Goal: Find specific page/section: Find specific page/section

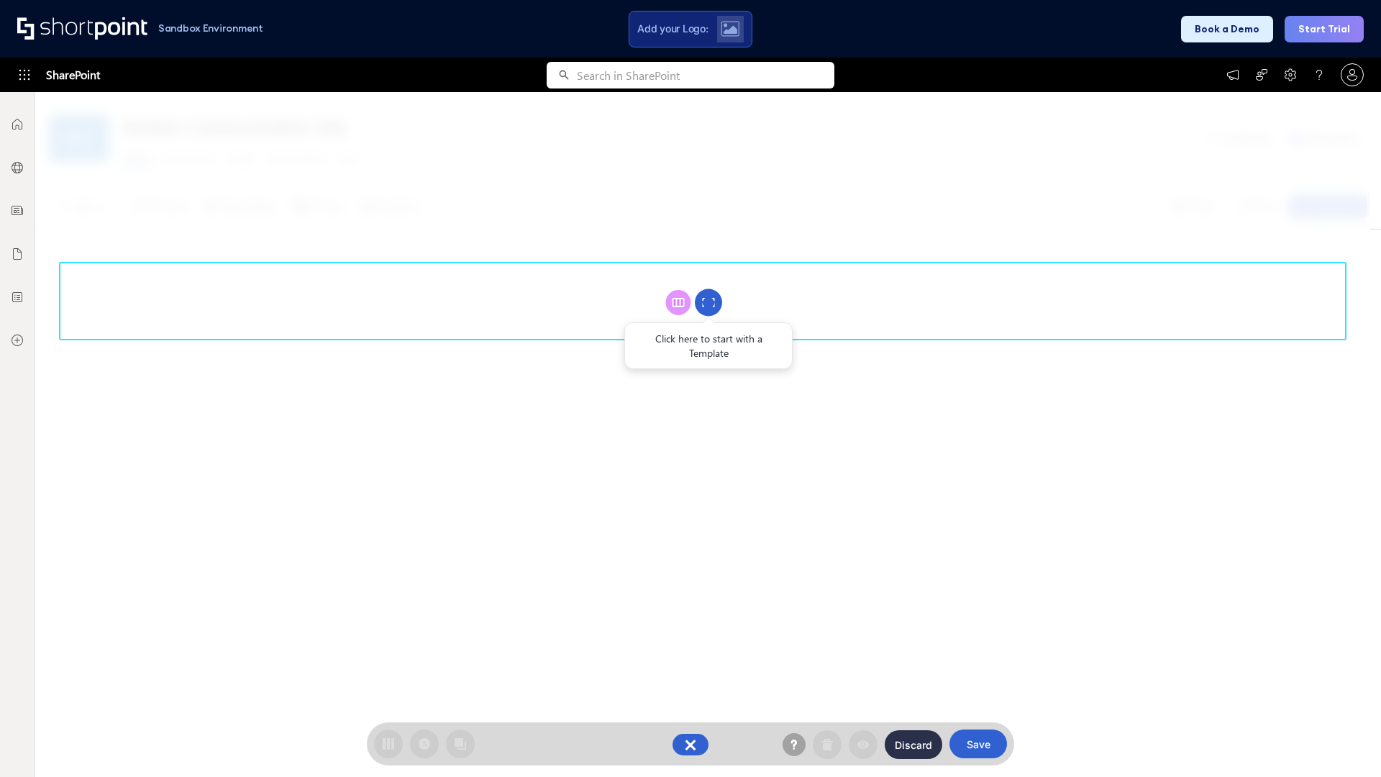
click at [708, 302] on circle at bounding box center [708, 302] width 27 height 27
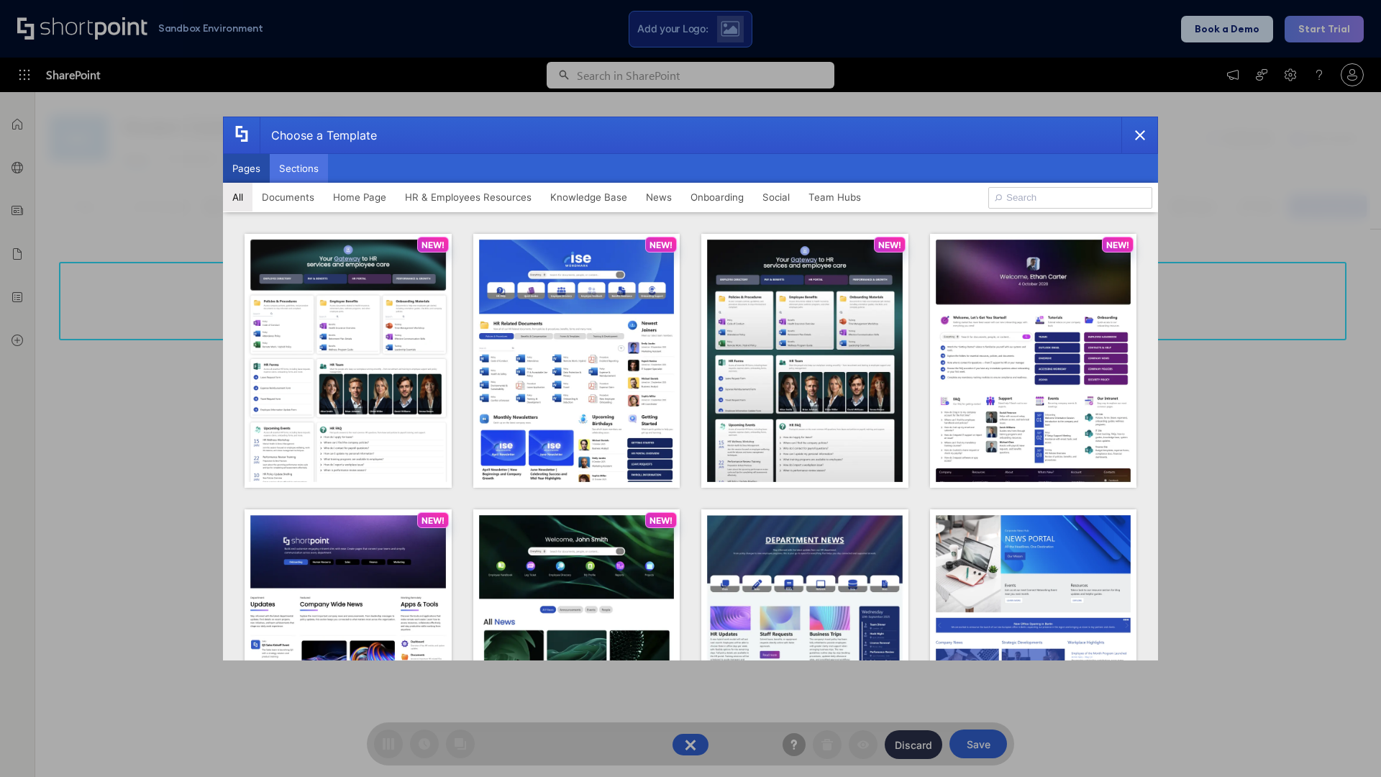
click at [298, 168] on button "Sections" at bounding box center [299, 168] width 58 height 29
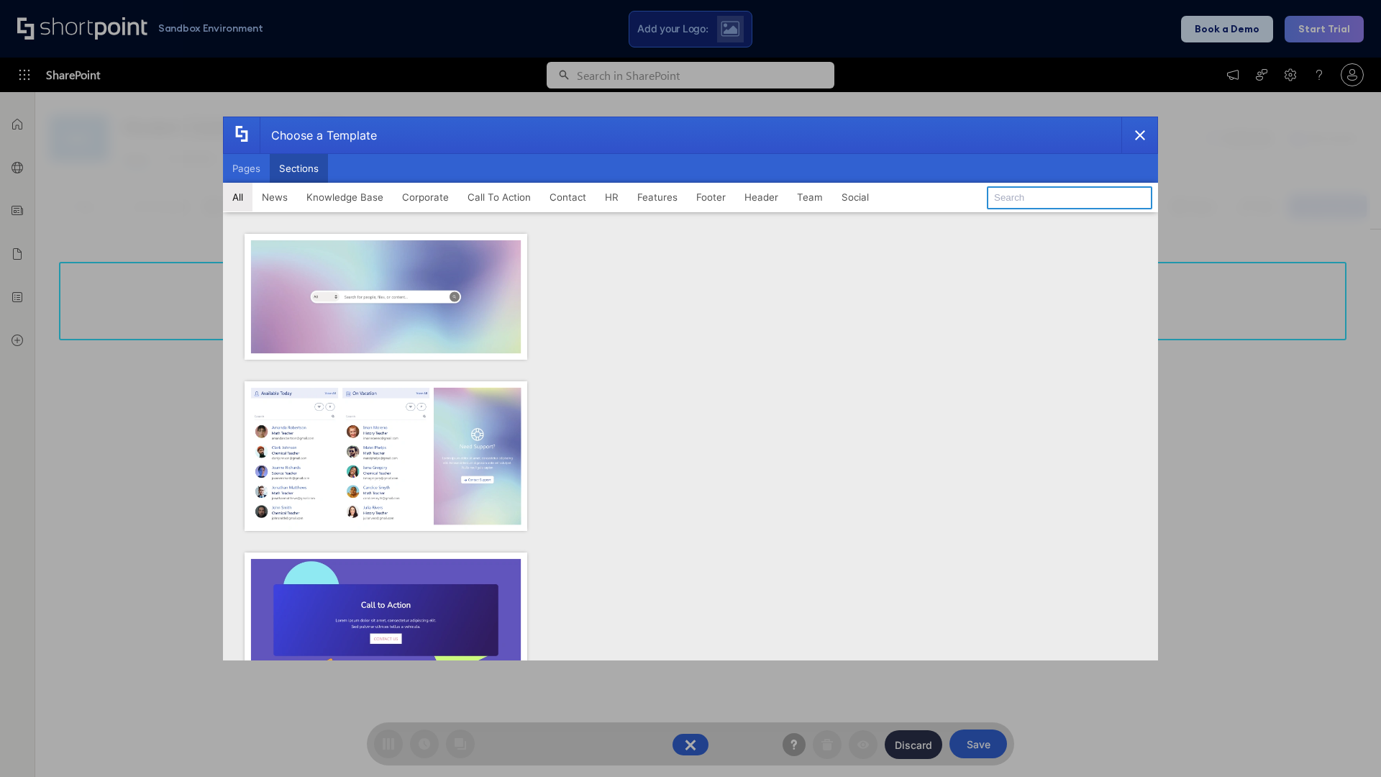
type input "FAQ 3"
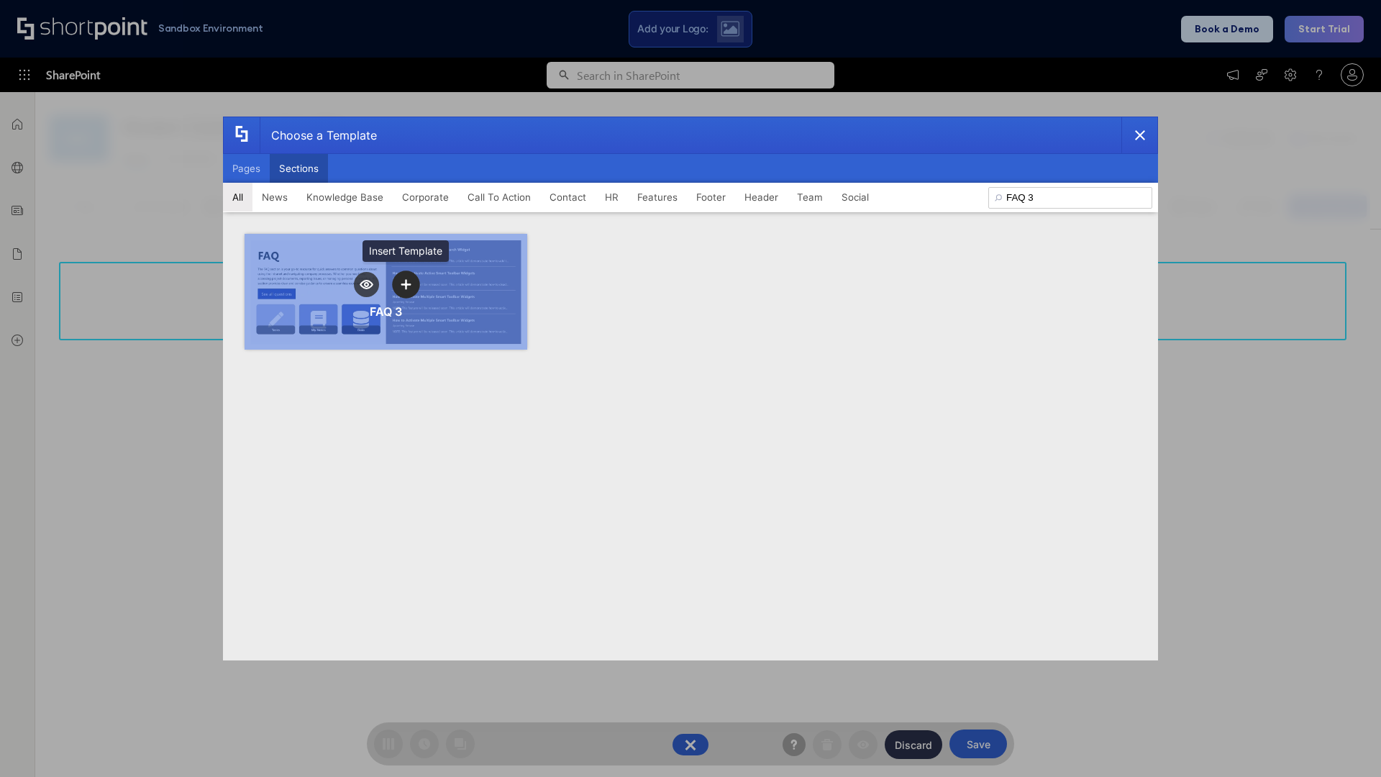
click at [406, 284] on icon "template selector" at bounding box center [406, 284] width 10 height 10
